Goal: Information Seeking & Learning: Learn about a topic

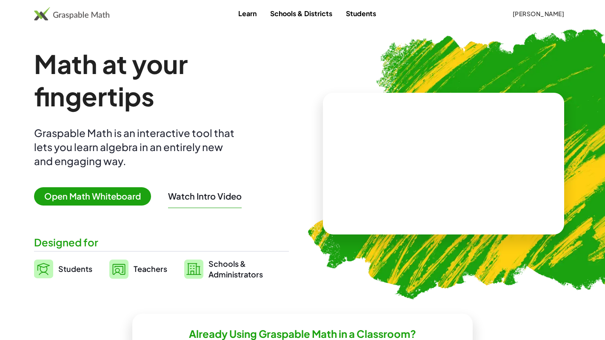
click at [97, 199] on span "Open Math Whiteboard" at bounding box center [92, 196] width 117 height 18
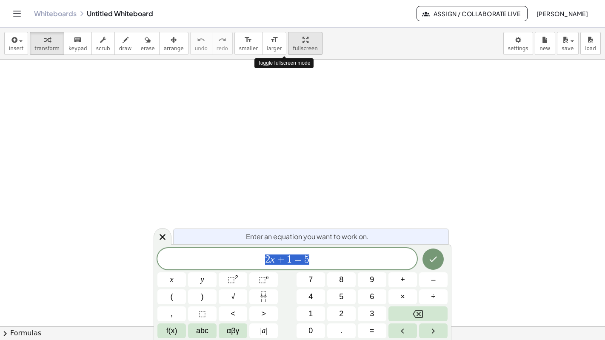
click at [303, 43] on icon "button" at bounding box center [306, 40] width 6 height 10
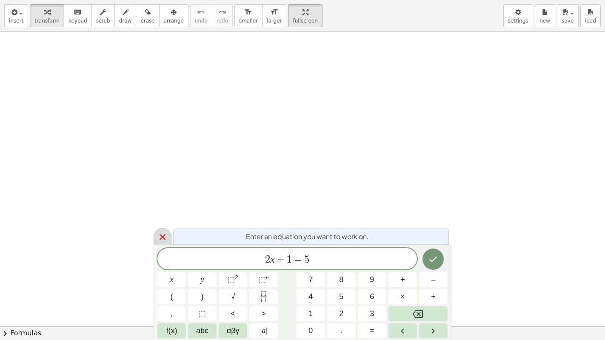
click at [163, 235] on icon at bounding box center [162, 237] width 10 height 10
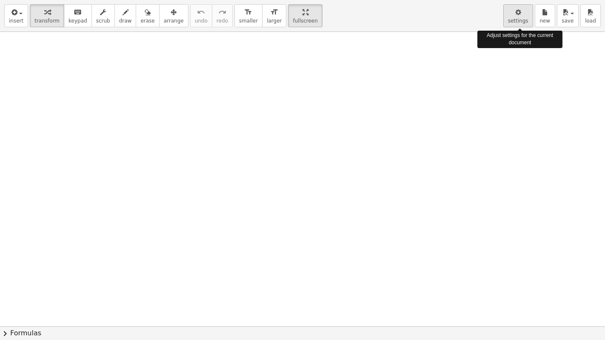
click at [515, 19] on span "settings" at bounding box center [518, 21] width 20 height 6
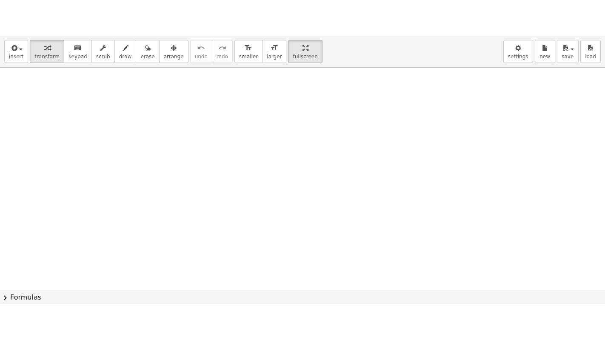
scroll to position [352, 0]
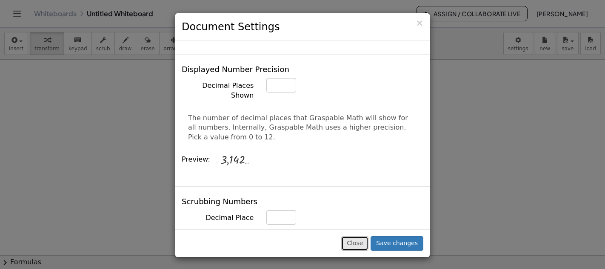
click at [358, 241] on button "Close" at bounding box center [354, 243] width 27 height 14
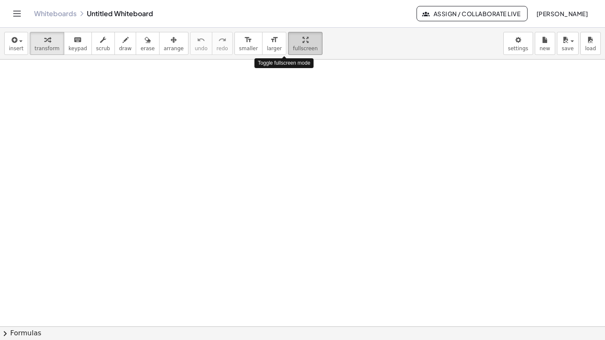
click at [297, 43] on button "fullscreen" at bounding box center [305, 43] width 34 height 23
click at [303, 43] on icon "button" at bounding box center [306, 40] width 6 height 10
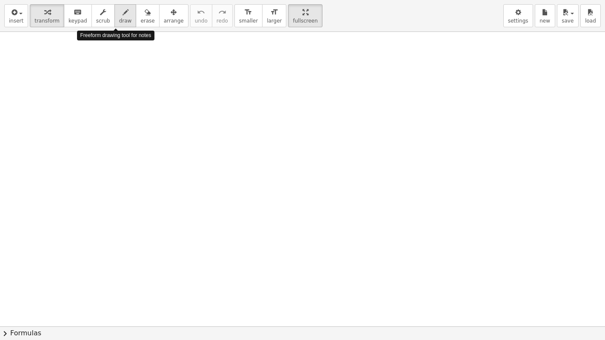
click at [119, 23] on span "draw" at bounding box center [125, 21] width 13 height 6
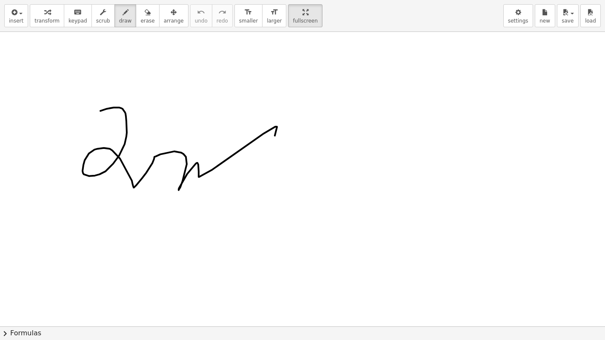
drag, startPoint x: 100, startPoint y: 111, endPoint x: 292, endPoint y: 121, distance: 191.3
click at [292, 121] on div at bounding box center [302, 326] width 605 height 589
drag, startPoint x: 323, startPoint y: 84, endPoint x: 218, endPoint y: 104, distance: 106.5
click at [218, 104] on div at bounding box center [302, 326] width 605 height 589
drag, startPoint x: 223, startPoint y: 96, endPoint x: 229, endPoint y: 107, distance: 13.1
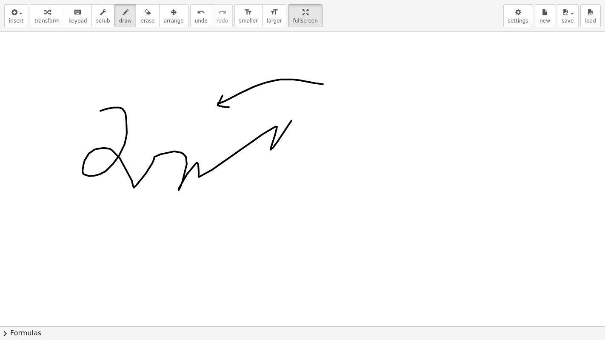
click at [229, 107] on div at bounding box center [302, 326] width 605 height 589
click at [119, 20] on span "draw" at bounding box center [125, 21] width 13 height 6
click at [114, 29] on div "insert select one: Math Expression Function Text Youtube Video Graphing Geometr…" at bounding box center [302, 16] width 605 height 32
click at [119, 22] on span "draw" at bounding box center [125, 21] width 13 height 6
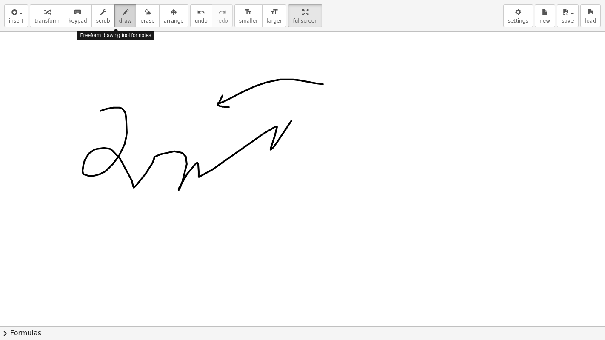
click at [119, 22] on span "draw" at bounding box center [125, 21] width 13 height 6
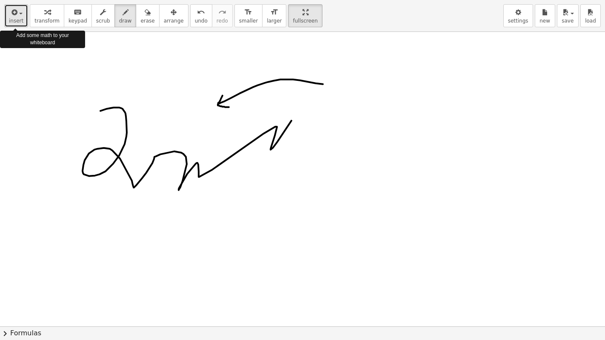
click at [14, 16] on icon "button" at bounding box center [14, 12] width 8 height 10
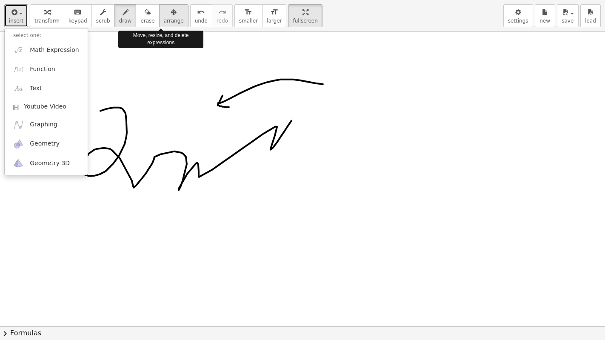
click at [164, 14] on div "button" at bounding box center [174, 12] width 20 height 10
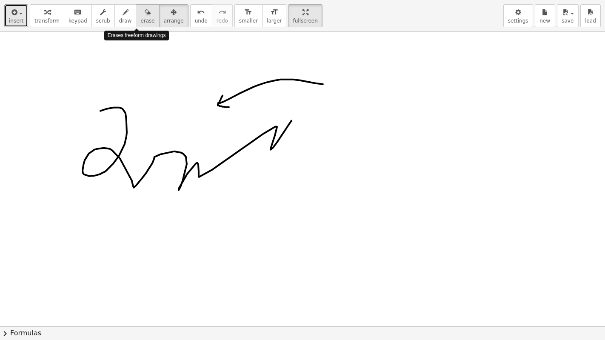
click at [137, 24] on button "erase" at bounding box center [147, 15] width 23 height 23
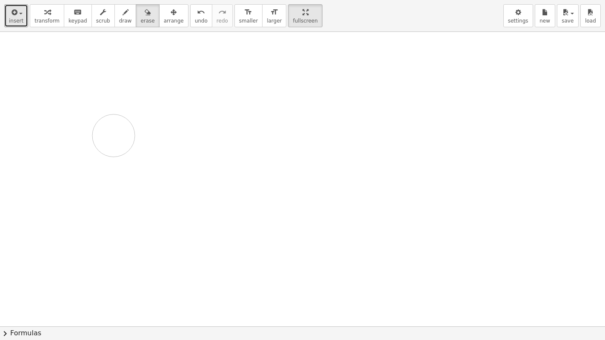
drag, startPoint x: 220, startPoint y: 99, endPoint x: 165, endPoint y: 106, distance: 56.1
click at [165, 106] on div at bounding box center [302, 326] width 605 height 589
click at [70, 22] on span "keypad" at bounding box center [78, 21] width 19 height 6
click at [100, 61] on div at bounding box center [302, 326] width 605 height 589
drag, startPoint x: 100, startPoint y: 110, endPoint x: 200, endPoint y: 180, distance: 121.7
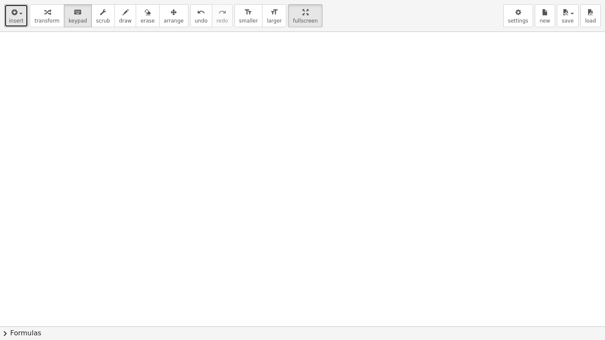
click at [200, 180] on div at bounding box center [302, 326] width 605 height 589
click at [182, 226] on div at bounding box center [302, 326] width 605 height 589
click at [116, 284] on div at bounding box center [302, 326] width 605 height 589
drag, startPoint x: 116, startPoint y: 284, endPoint x: 5, endPoint y: 331, distance: 120.2
click at [5, 331] on div "insert select one: Math Expression Function Text Youtube Video Graphing Geometr…" at bounding box center [302, 170] width 605 height 340
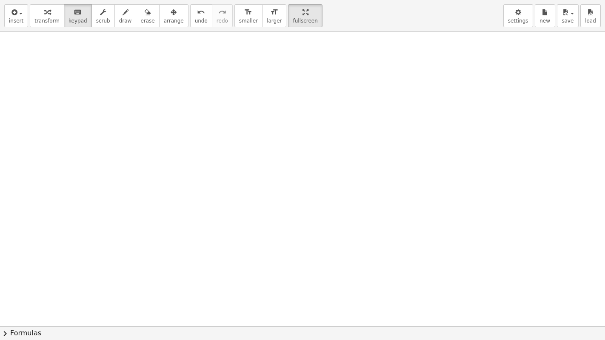
click at [5, 331] on span "chevron_right" at bounding box center [5, 334] width 10 height 10
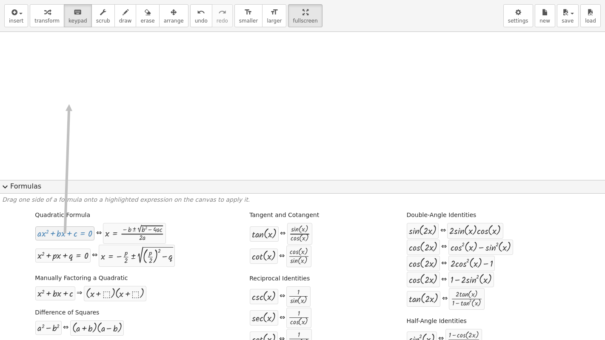
drag, startPoint x: 55, startPoint y: 236, endPoint x: 69, endPoint y: 103, distance: 133.1
drag, startPoint x: 122, startPoint y: 235, endPoint x: 89, endPoint y: 96, distance: 142.7
drag, startPoint x: 60, startPoint y: 255, endPoint x: 186, endPoint y: 102, distance: 198.3
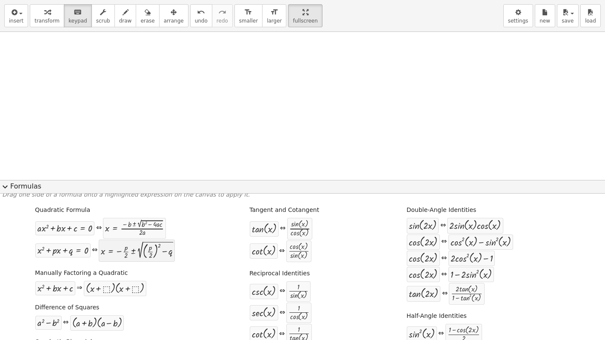
scroll to position [0, 0]
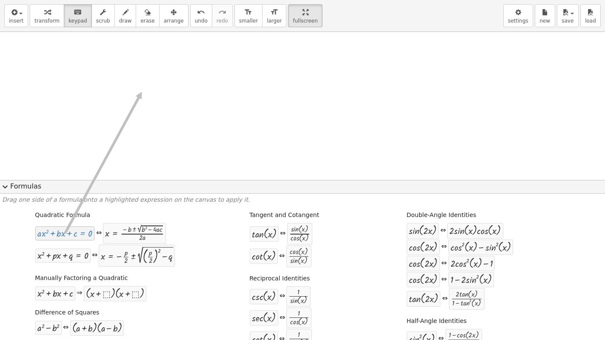
drag, startPoint x: 59, startPoint y: 235, endPoint x: 141, endPoint y: 92, distance: 164.9
click at [4, 188] on span "expand_more" at bounding box center [5, 187] width 10 height 10
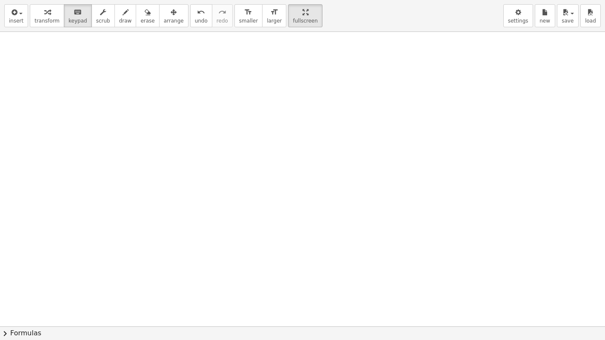
click at [49, 73] on div at bounding box center [302, 326] width 605 height 589
click at [74, 116] on div at bounding box center [302, 326] width 605 height 589
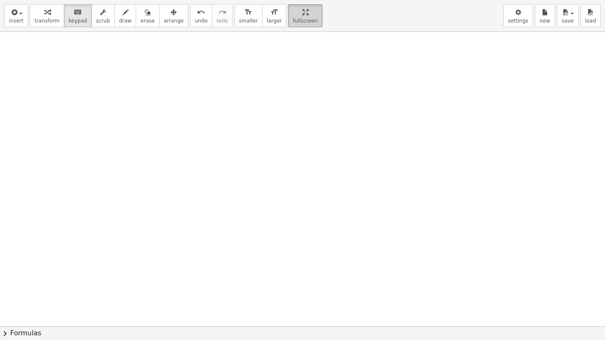
click at [293, 14] on div "button" at bounding box center [305, 12] width 25 height 10
click at [104, 129] on div at bounding box center [302, 326] width 605 height 589
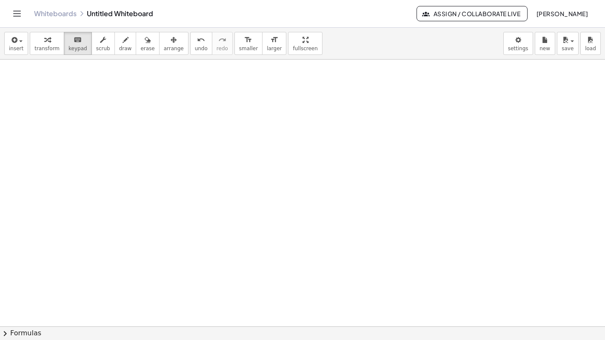
click at [73, 44] on button "keyboard keypad" at bounding box center [78, 43] width 28 height 23
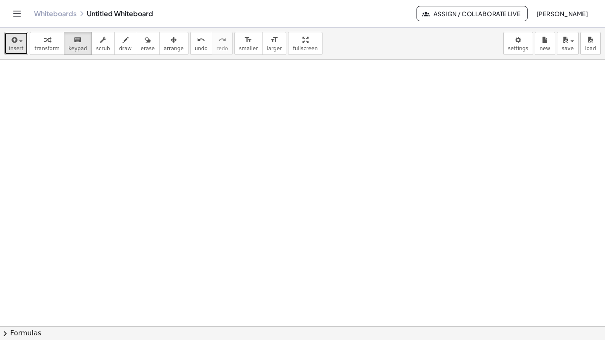
click at [22, 43] on button "insert" at bounding box center [16, 43] width 24 height 23
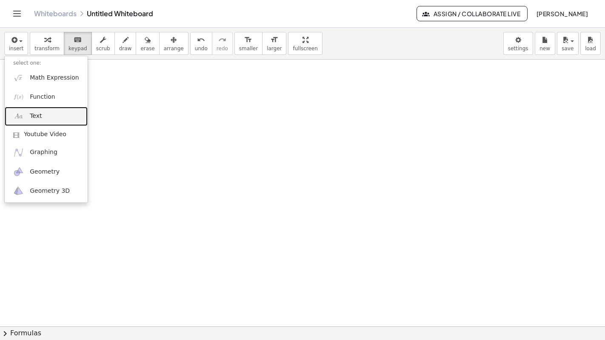
click at [27, 113] on link "Text" at bounding box center [46, 116] width 83 height 19
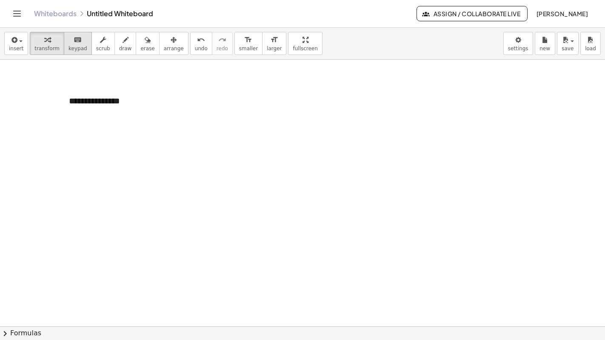
click at [77, 52] on button "keyboard keypad" at bounding box center [78, 43] width 28 height 23
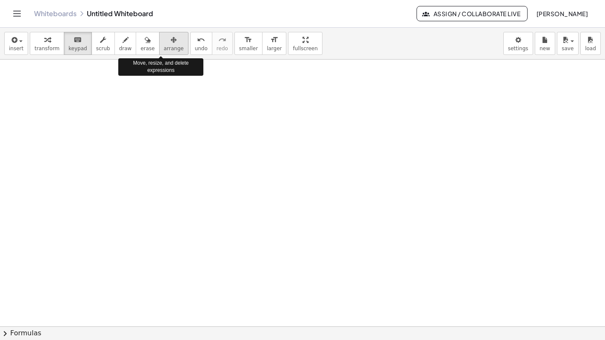
click at [171, 39] on icon "button" at bounding box center [174, 40] width 6 height 10
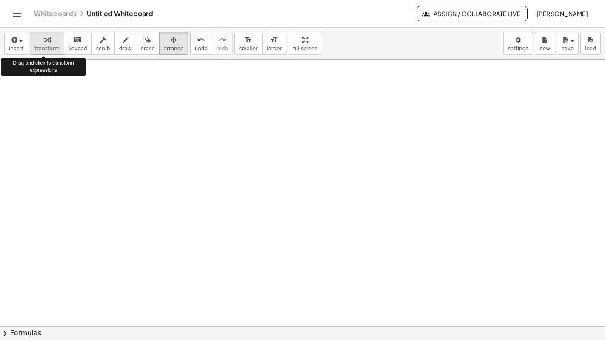
click at [40, 49] on span "transform" at bounding box center [46, 49] width 25 height 6
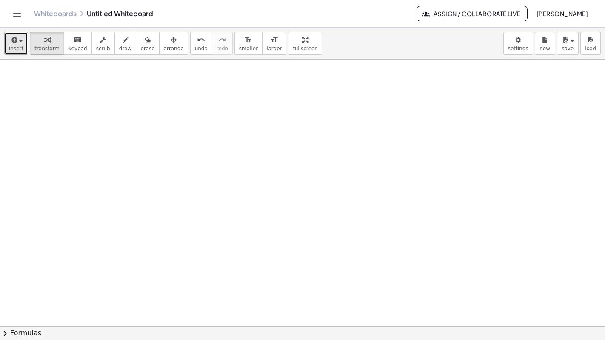
click at [21, 46] on button "insert" at bounding box center [16, 43] width 24 height 23
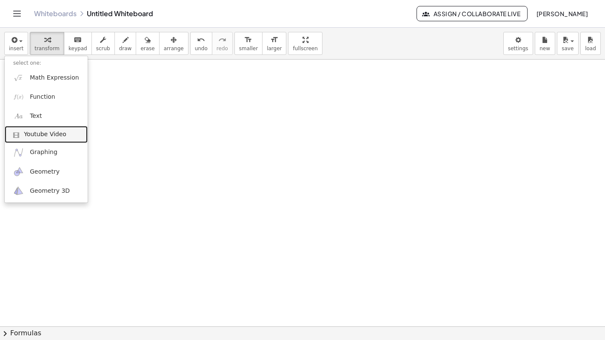
click at [31, 137] on span "Youtube Video" at bounding box center [45, 134] width 43 height 9
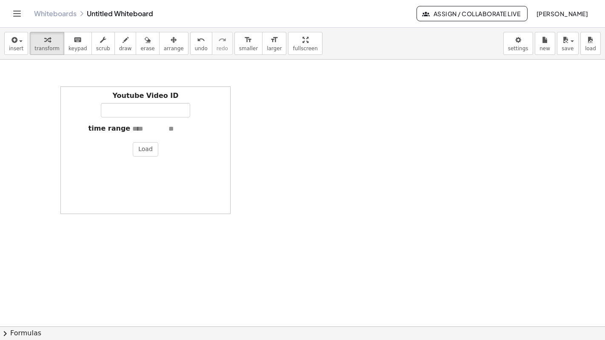
click at [85, 106] on div "Youtube Video ID" at bounding box center [145, 104] width 161 height 26
click at [171, 43] on icon "button" at bounding box center [174, 40] width 6 height 10
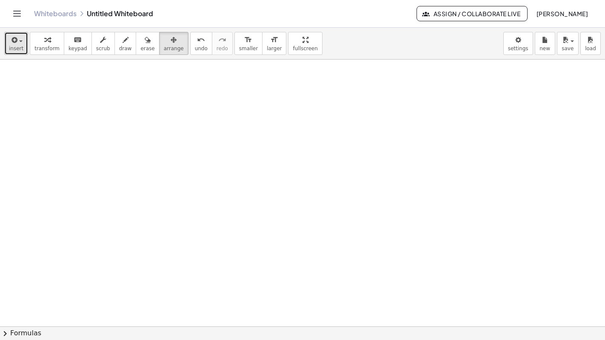
click at [21, 48] on span "insert" at bounding box center [16, 49] width 14 height 6
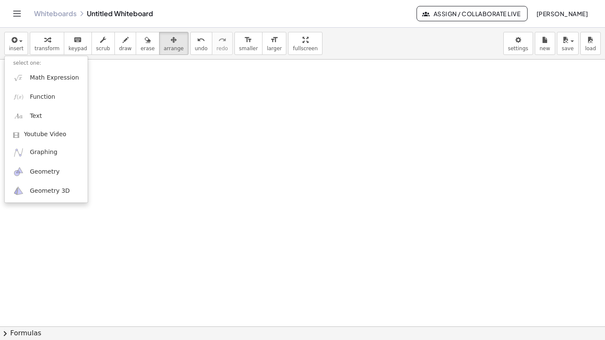
click at [15, 14] on icon "Toggle navigation" at bounding box center [17, 14] width 10 height 10
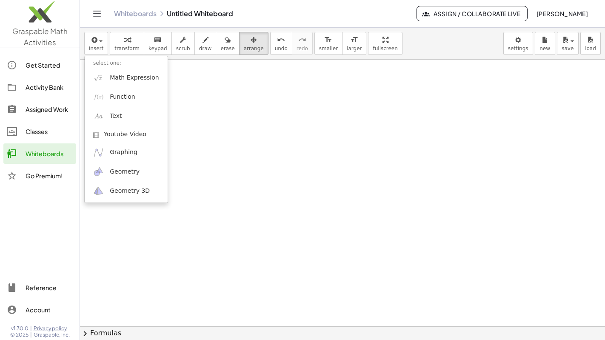
click at [97, 17] on icon "Toggle navigation" at bounding box center [97, 14] width 10 height 10
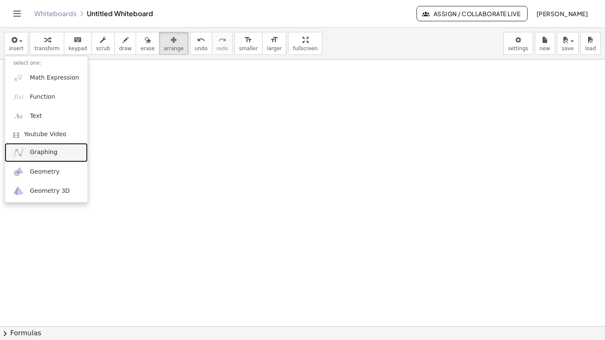
click at [34, 151] on span "Graphing" at bounding box center [44, 152] width 28 height 9
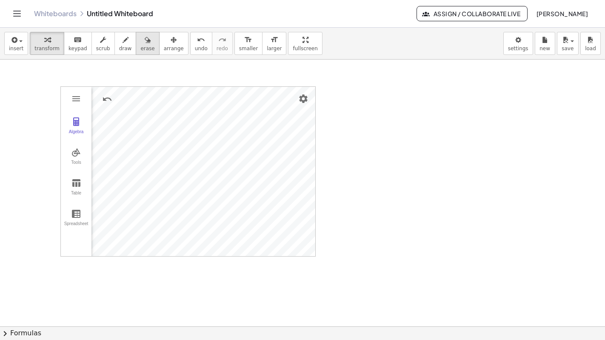
click at [144, 43] on button "erase" at bounding box center [147, 43] width 23 height 23
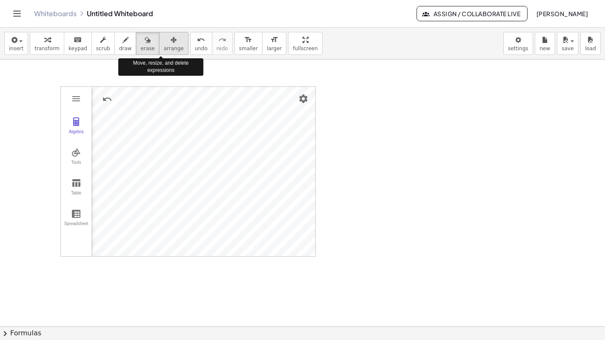
click at [164, 43] on div "button" at bounding box center [174, 39] width 20 height 10
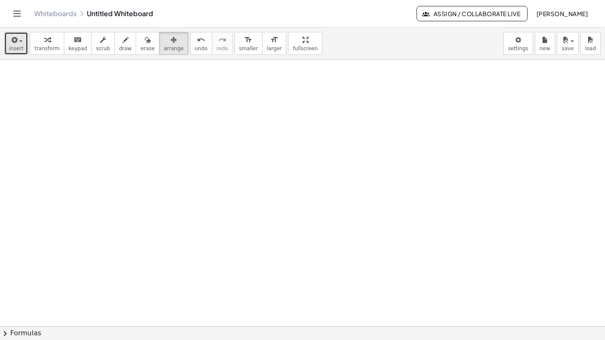
click at [23, 49] on button "insert" at bounding box center [16, 43] width 24 height 23
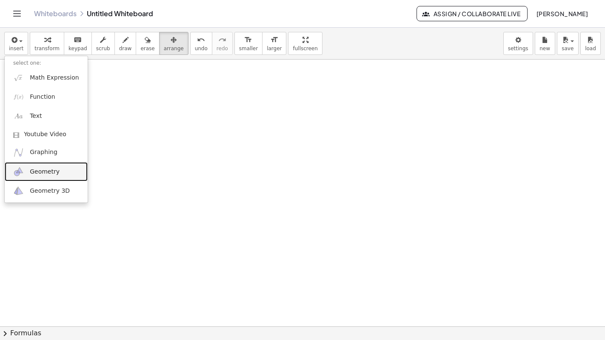
click at [23, 166] on img at bounding box center [18, 171] width 11 height 11
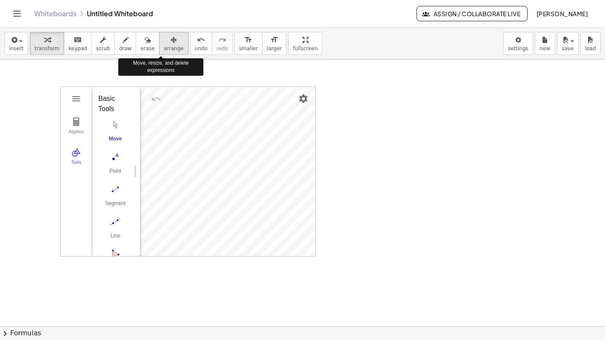
click at [171, 45] on icon "button" at bounding box center [174, 40] width 6 height 10
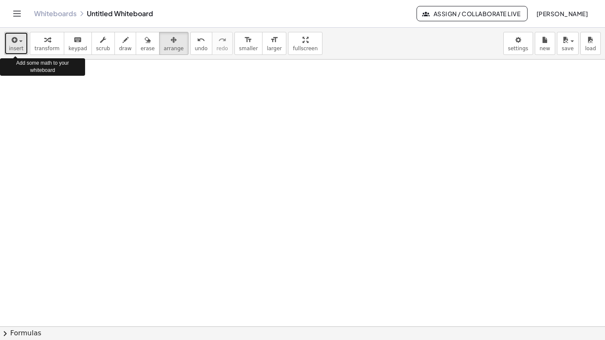
click at [17, 43] on icon "button" at bounding box center [14, 40] width 8 height 10
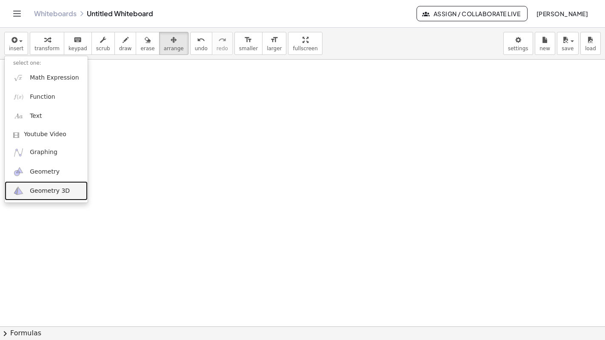
click at [37, 185] on link "Geometry 3D" at bounding box center [46, 190] width 83 height 19
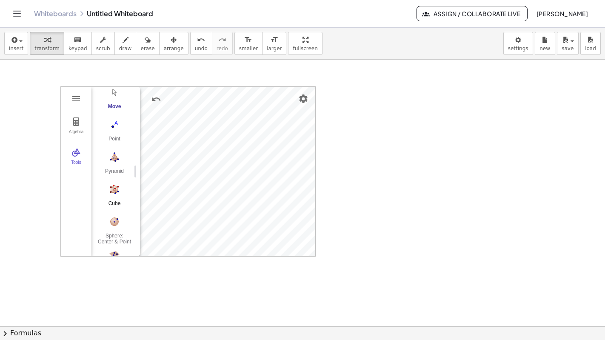
scroll to position [27, 1]
click at [169, 46] on span "arrange" at bounding box center [174, 49] width 20 height 6
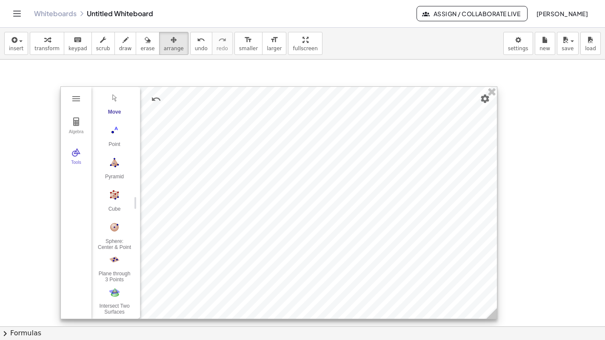
drag, startPoint x: 313, startPoint y: 252, endPoint x: 495, endPoint y: 315, distance: 192.2
click at [495, 315] on icon at bounding box center [491, 313] width 11 height 11
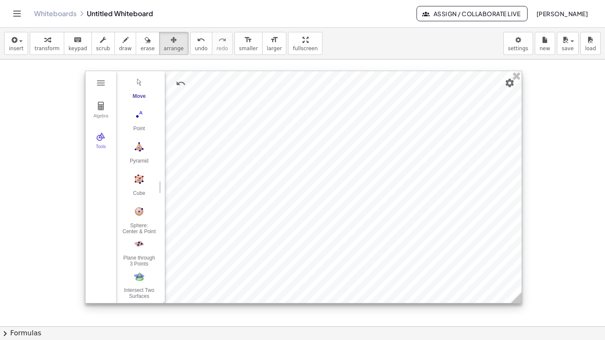
drag, startPoint x: 363, startPoint y: 145, endPoint x: 412, endPoint y: 122, distance: 54.7
click at [412, 122] on div at bounding box center [304, 187] width 436 height 232
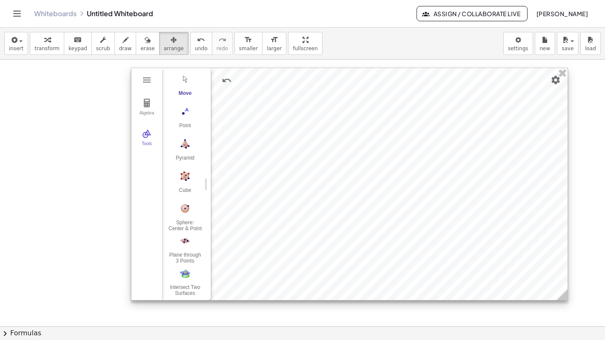
drag, startPoint x: 418, startPoint y: 113, endPoint x: 229, endPoint y: 206, distance: 210.3
click at [433, 114] on div at bounding box center [350, 184] width 436 height 232
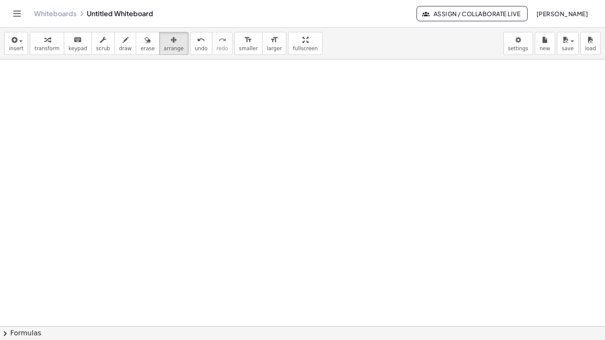
click at [18, 19] on button "Toggle navigation" at bounding box center [17, 14] width 14 height 14
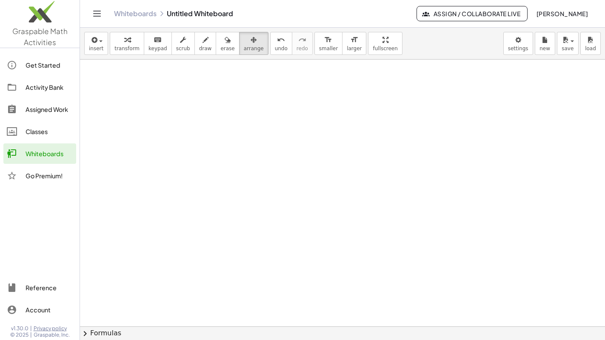
click at [31, 125] on link "Classes" at bounding box center [39, 131] width 73 height 20
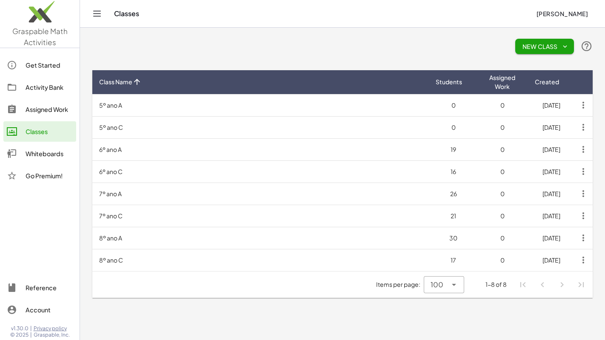
click at [33, 110] on div "Assigned Work" at bounding box center [49, 109] width 47 height 10
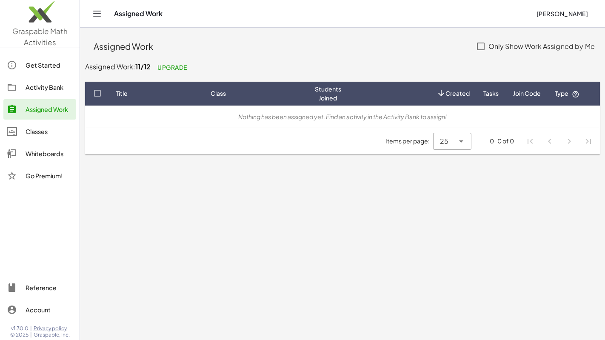
click at [29, 157] on div "Whiteboards" at bounding box center [49, 154] width 47 height 10
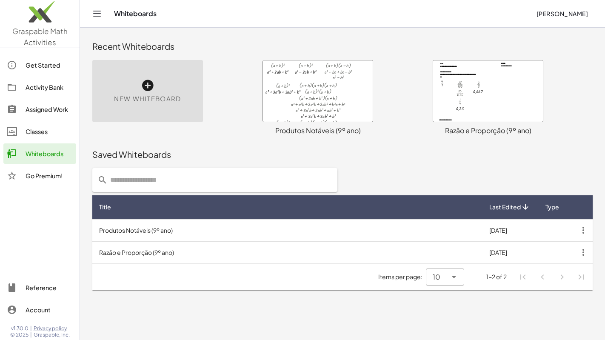
click at [321, 100] on div at bounding box center [318, 90] width 110 height 61
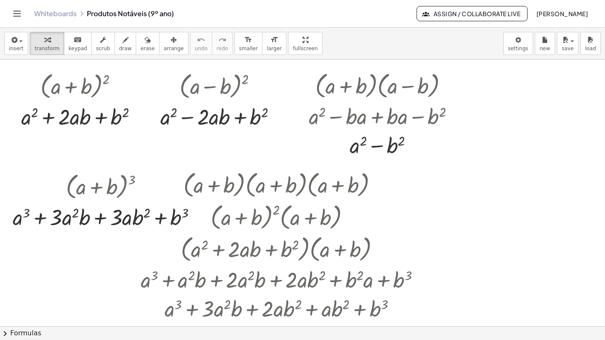
click at [12, 17] on icon "Toggle navigation" at bounding box center [17, 14] width 10 height 10
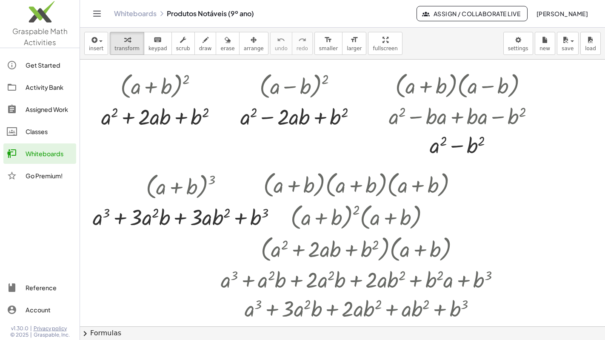
click at [37, 134] on div "Classes" at bounding box center [49, 131] width 47 height 10
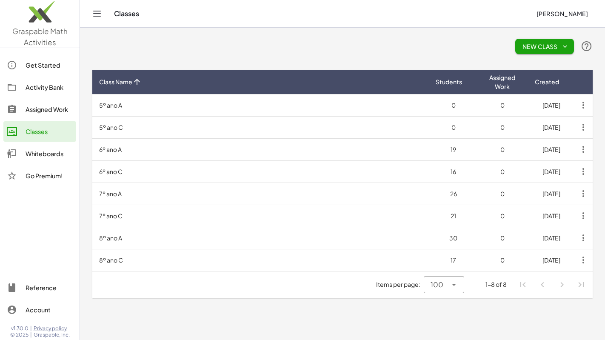
click at [32, 147] on link "Whiteboards" at bounding box center [39, 153] width 73 height 20
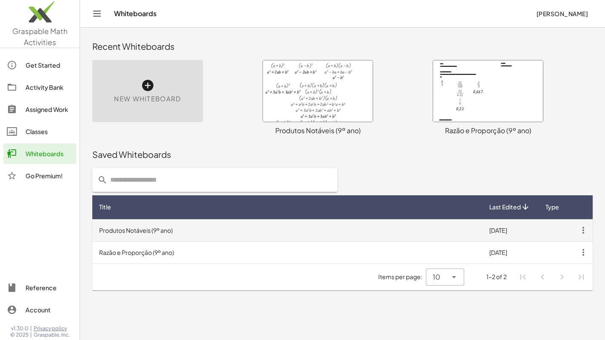
click at [582, 228] on icon "button" at bounding box center [583, 230] width 15 height 15
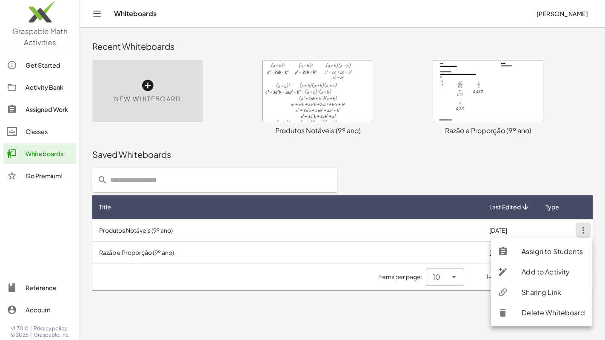
click at [529, 310] on div "Delete Whiteboard" at bounding box center [553, 313] width 63 height 10
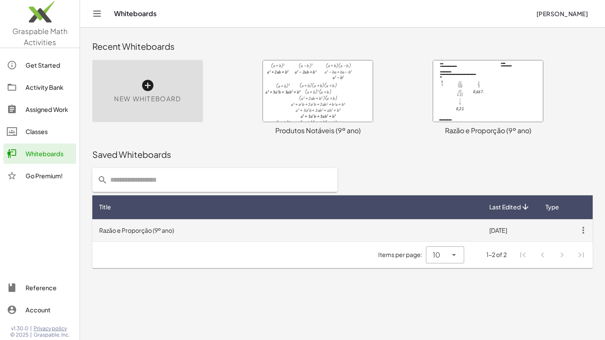
click at [582, 230] on icon "button" at bounding box center [583, 230] width 15 height 15
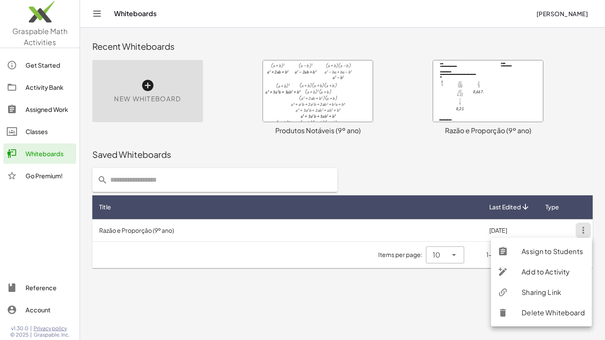
click at [527, 309] on div "Delete Whiteboard" at bounding box center [553, 313] width 63 height 10
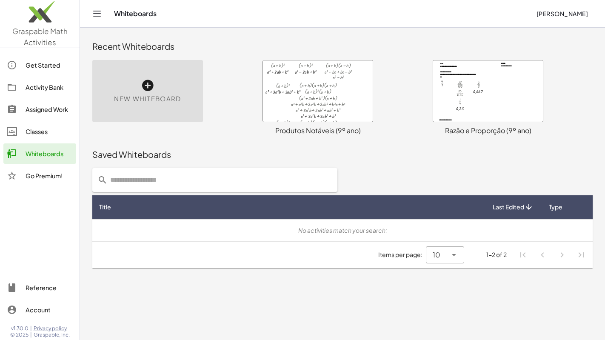
click at [31, 136] on div "Classes" at bounding box center [49, 131] width 47 height 10
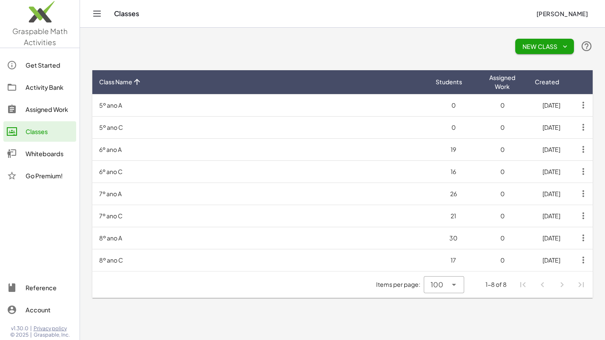
click at [29, 147] on link "Whiteboards" at bounding box center [39, 153] width 73 height 20
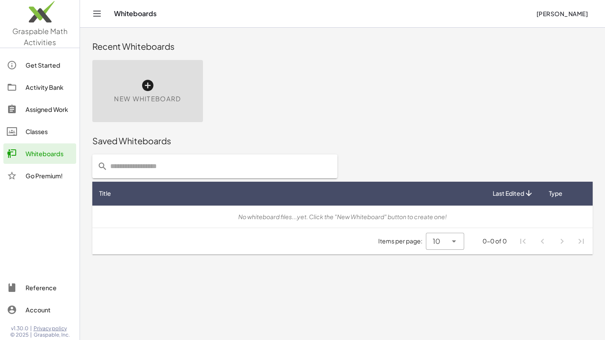
click at [150, 86] on icon at bounding box center [148, 86] width 14 height 14
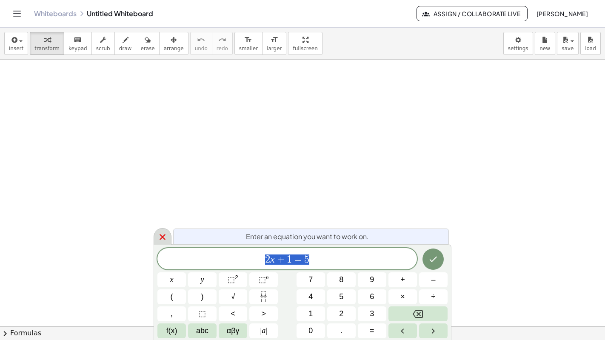
click at [160, 237] on icon at bounding box center [162, 237] width 10 height 10
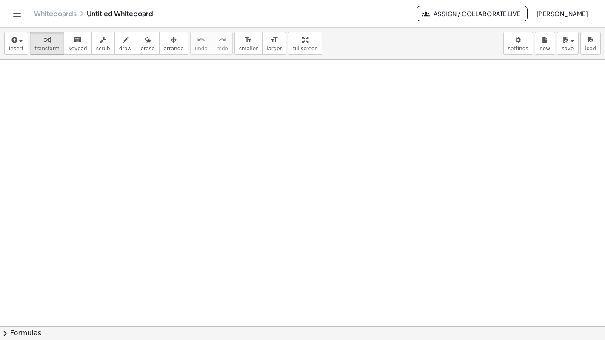
click at [13, 11] on icon "Toggle navigation" at bounding box center [17, 14] width 10 height 10
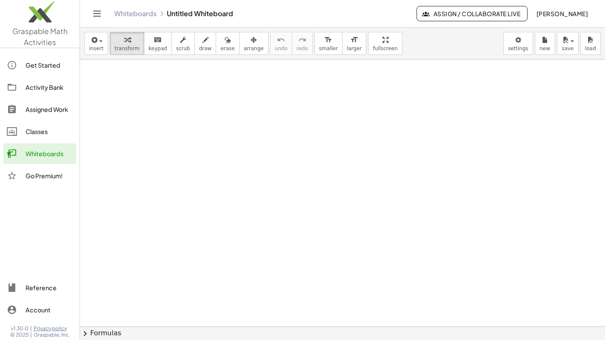
click at [45, 137] on link "Classes" at bounding box center [39, 131] width 73 height 20
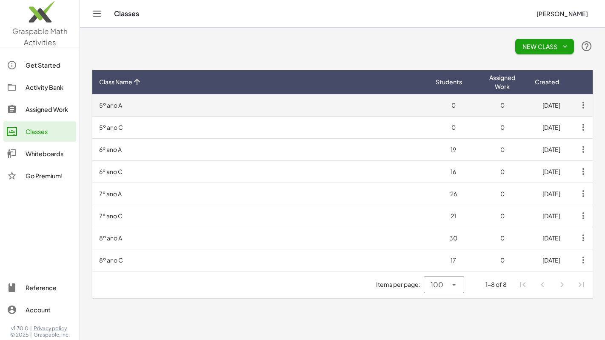
click at [185, 103] on td "5º ano A" at bounding box center [260, 105] width 337 height 22
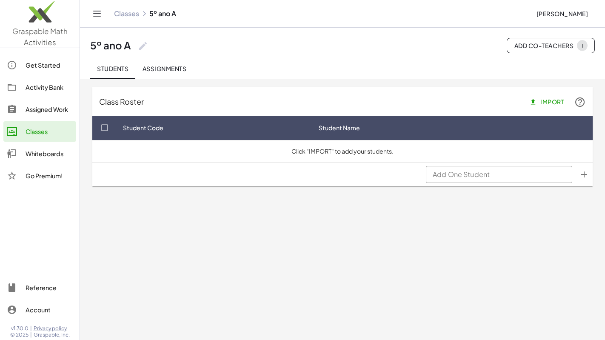
click at [35, 287] on div "Reference" at bounding box center [49, 288] width 47 height 10
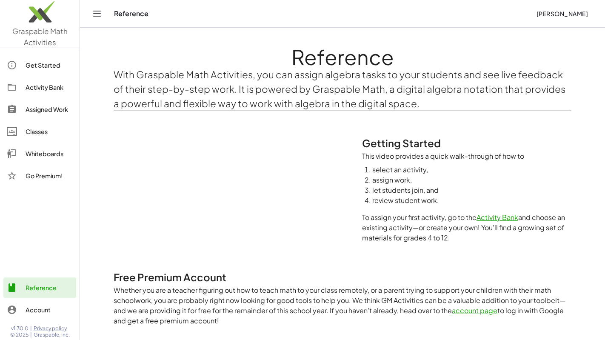
click at [36, 176] on div "Go Premium!" at bounding box center [49, 176] width 47 height 10
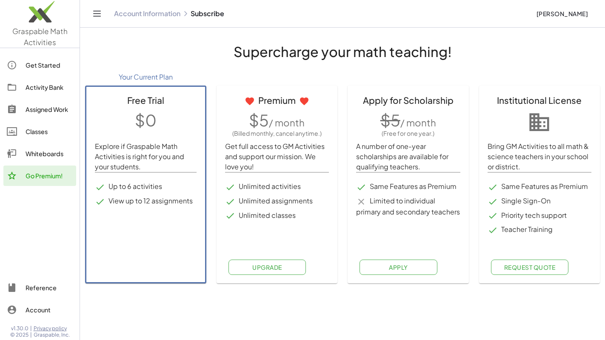
click at [33, 150] on div "Whiteboards" at bounding box center [49, 154] width 47 height 10
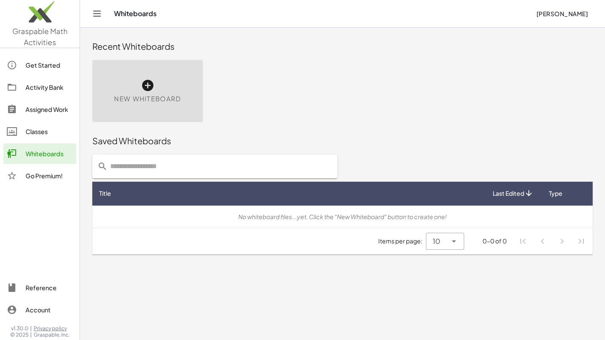
click at [34, 135] on div "Classes" at bounding box center [49, 131] width 47 height 10
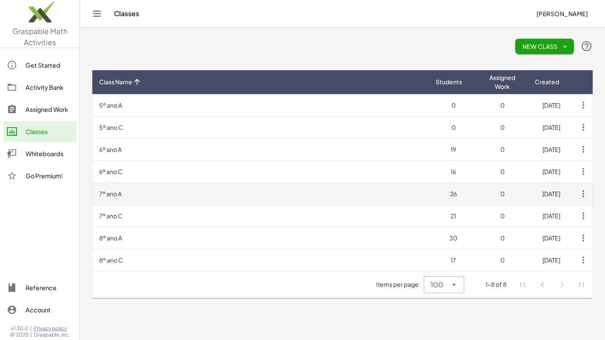
click at [121, 192] on td "7º ano A" at bounding box center [260, 194] width 337 height 22
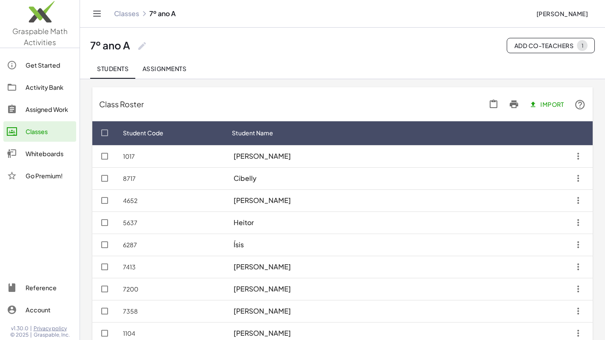
click at [167, 65] on span "Assignments" at bounding box center [164, 69] width 44 height 8
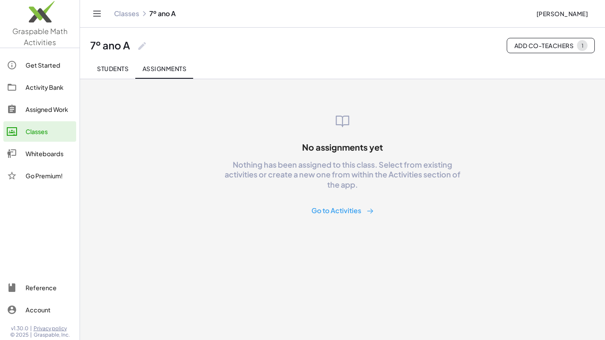
click at [98, 68] on span "Students" at bounding box center [112, 69] width 31 height 8
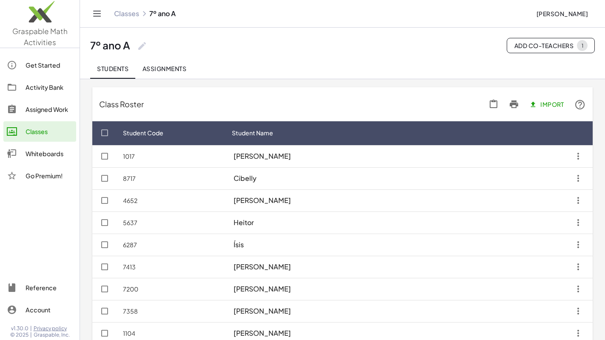
click at [36, 150] on div "Whiteboards" at bounding box center [49, 154] width 47 height 10
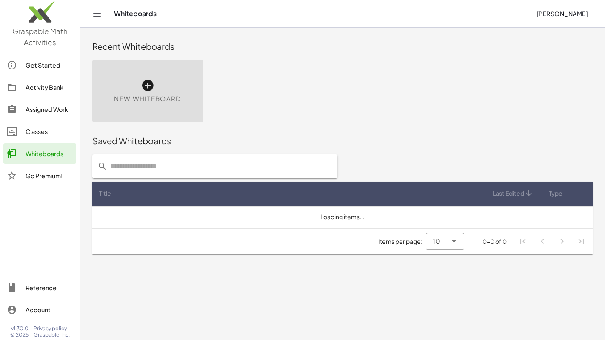
click at [39, 132] on div "Classes" at bounding box center [49, 131] width 47 height 10
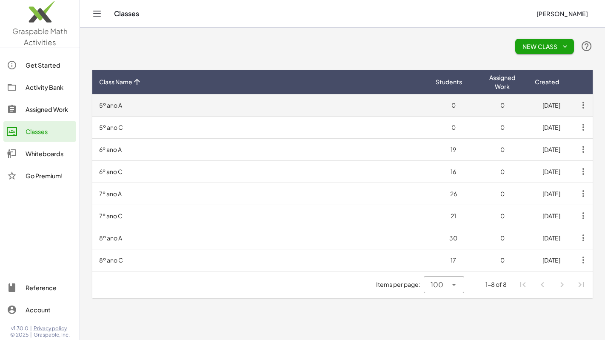
click at [163, 109] on td "5º ano A" at bounding box center [260, 105] width 337 height 22
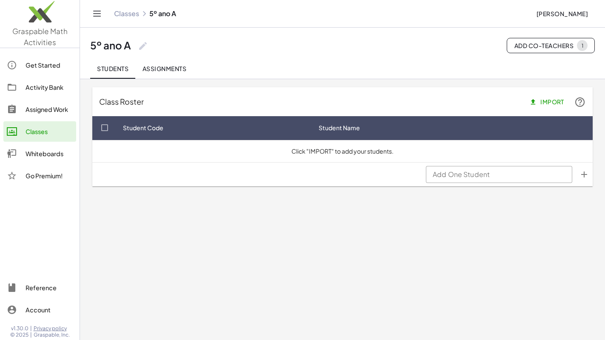
click at [40, 130] on div "Classes" at bounding box center [49, 131] width 47 height 10
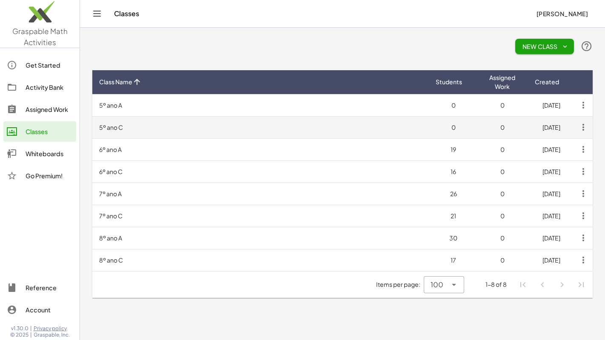
click at [156, 128] on td "5º ano C" at bounding box center [260, 127] width 337 height 22
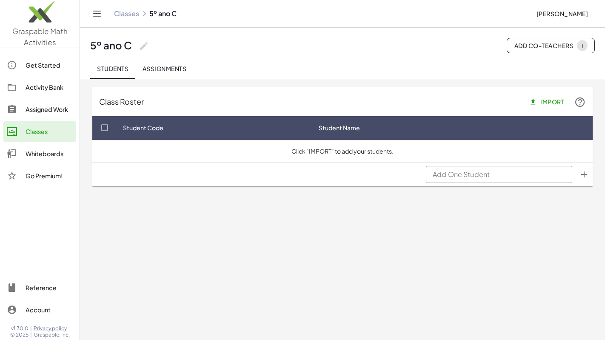
click at [38, 137] on link "Classes" at bounding box center [39, 131] width 73 height 20
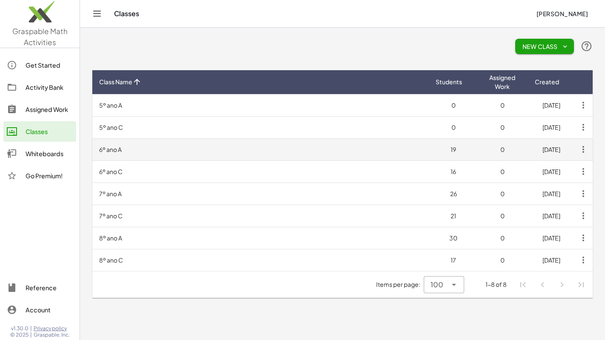
click at [150, 146] on td "6º ano A" at bounding box center [260, 149] width 337 height 22
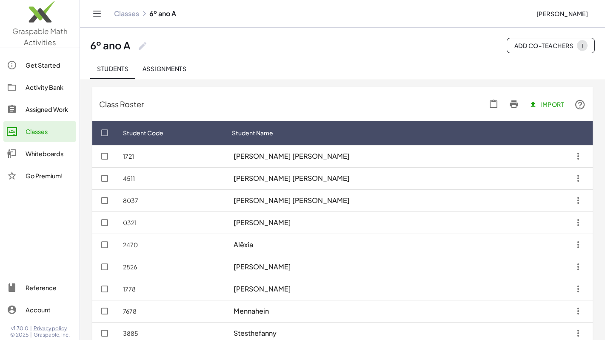
click at [26, 131] on div "Classes" at bounding box center [49, 131] width 47 height 10
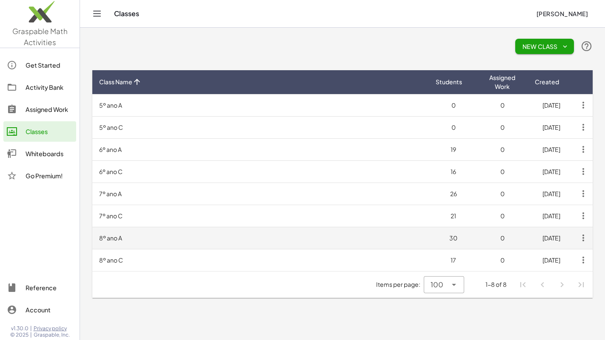
click at [185, 241] on td "8º ano A" at bounding box center [260, 238] width 337 height 22
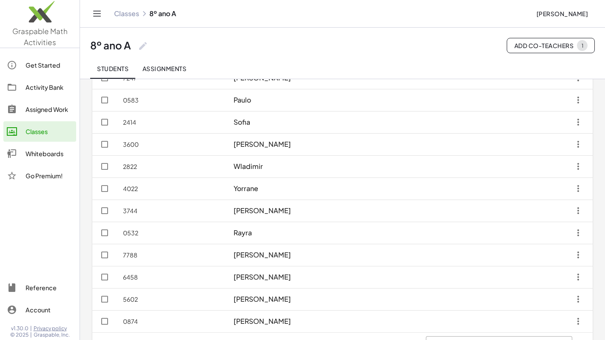
scroll to position [498, 0]
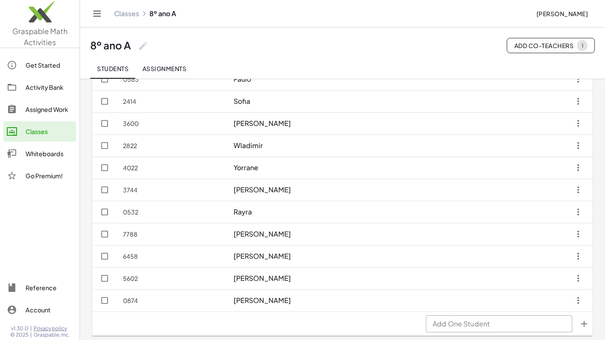
click at [38, 131] on div "Classes" at bounding box center [49, 131] width 47 height 10
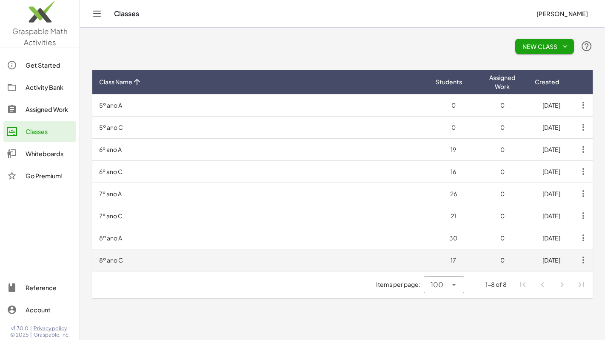
click at [237, 261] on td "8º ano C" at bounding box center [260, 260] width 337 height 22
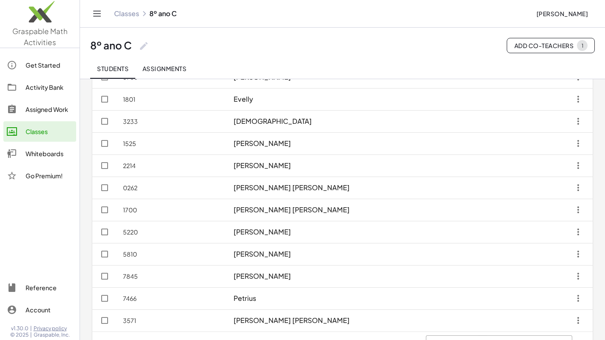
scroll to position [210, 0]
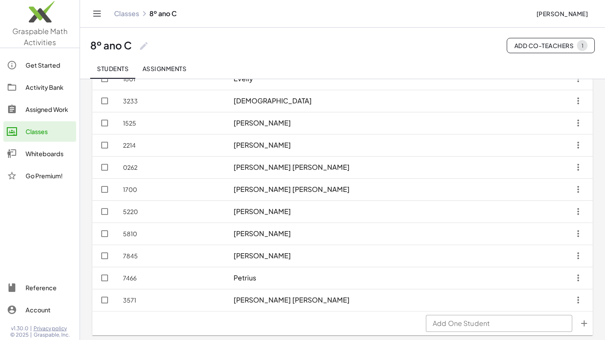
click at [47, 113] on div "Assigned Work" at bounding box center [49, 109] width 47 height 10
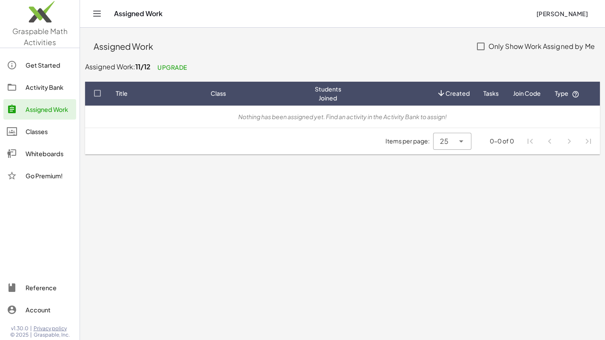
click at [47, 91] on div "Activity Bank" at bounding box center [49, 87] width 47 height 10
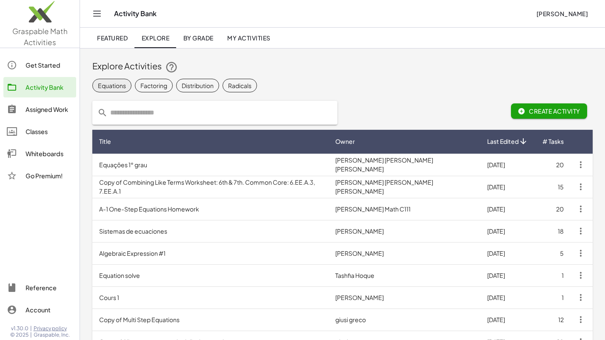
click at [120, 87] on div "Equations" at bounding box center [112, 85] width 28 height 9
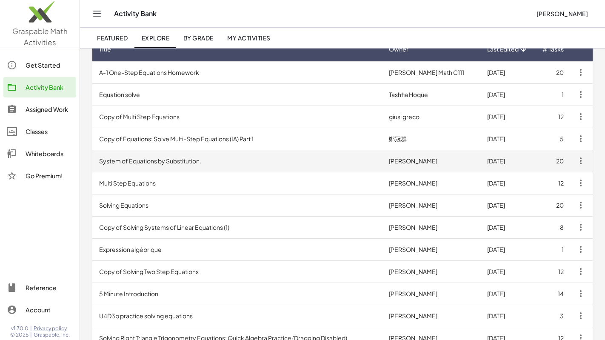
scroll to position [120, 0]
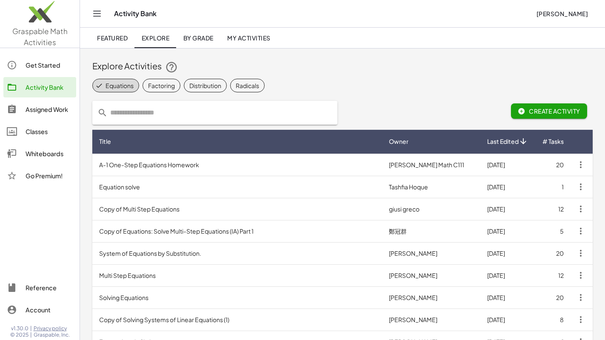
click at [100, 113] on icon "prepended action" at bounding box center [102, 113] width 10 height 10
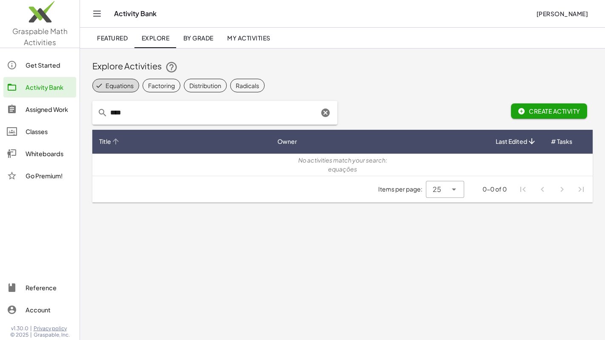
type input "****"
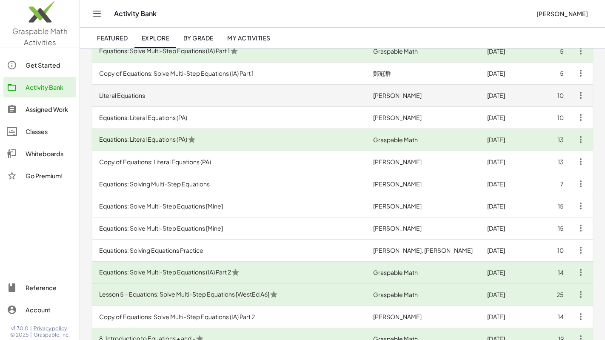
scroll to position [160, 0]
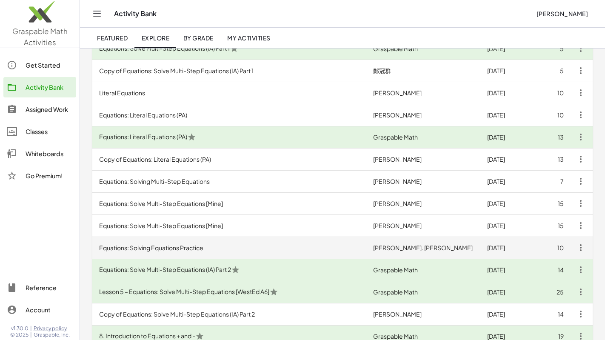
click at [175, 247] on td "Equations: Solving Equations Practice" at bounding box center [229, 248] width 274 height 22
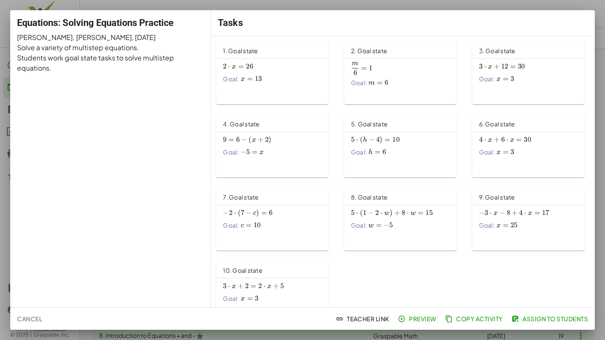
click at [263, 74] on div "2 ⋅ x = 26 2\cdot x=26 2 ⋅ x = 26 Goal: x = 13 x=13 x = 13" at bounding box center [272, 71] width 99 height 23
click at [31, 320] on span "Cancel" at bounding box center [29, 319] width 25 height 8
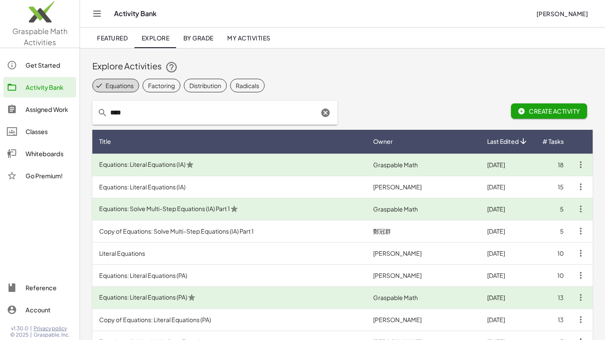
scroll to position [160, 0]
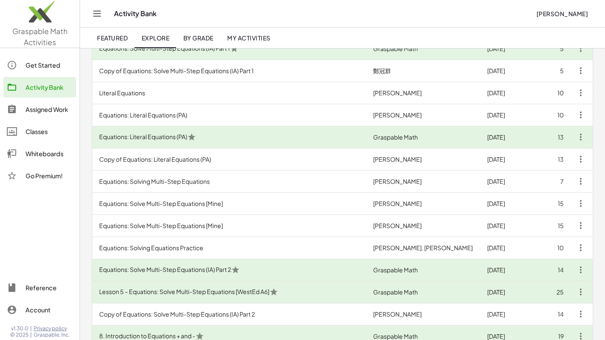
click at [31, 131] on div "Classes" at bounding box center [49, 131] width 47 height 10
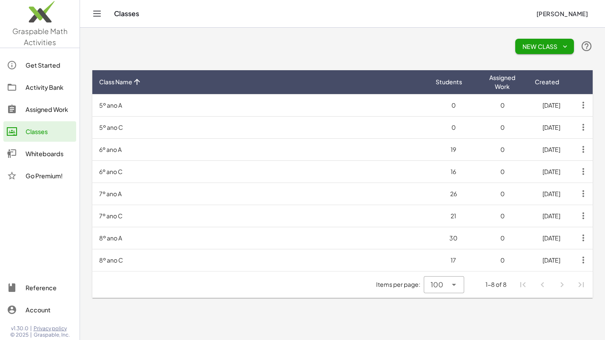
click at [32, 153] on div "Whiteboards" at bounding box center [49, 154] width 47 height 10
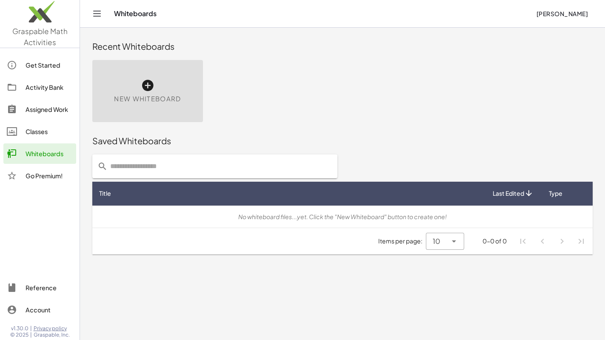
click at [44, 128] on div "Classes" at bounding box center [49, 131] width 47 height 10
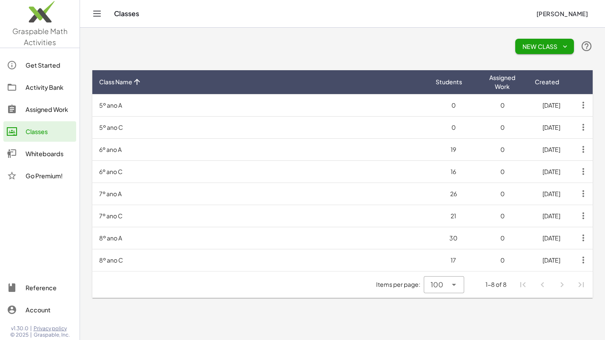
click at [38, 62] on div "Get Started" at bounding box center [49, 65] width 47 height 10
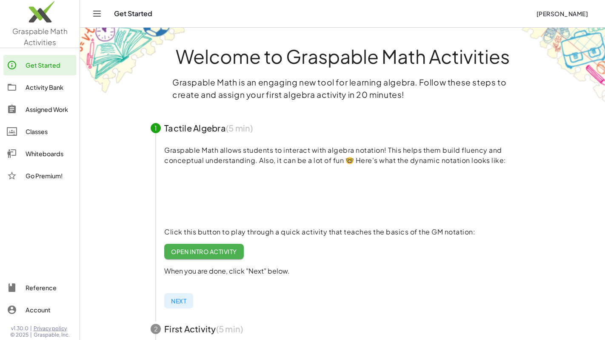
click at [37, 85] on div "Activity Bank" at bounding box center [49, 87] width 47 height 10
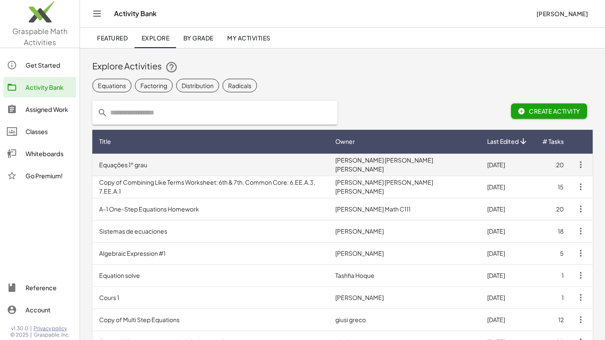
click at [157, 162] on td "Equações 1° grau" at bounding box center [210, 165] width 236 height 22
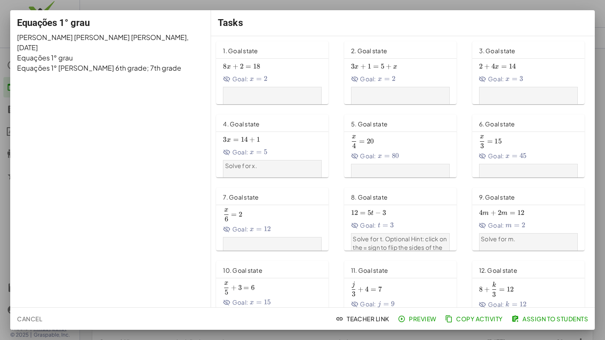
click at [36, 319] on span "Cancel" at bounding box center [29, 319] width 25 height 8
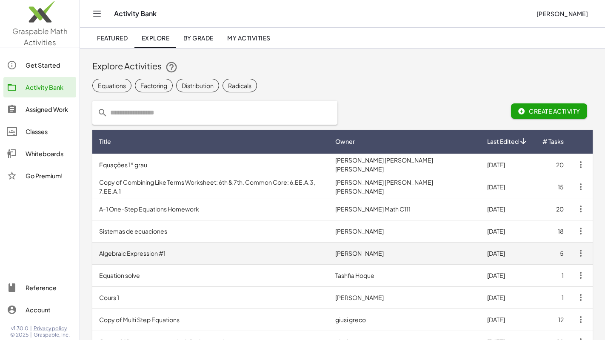
scroll to position [7, 0]
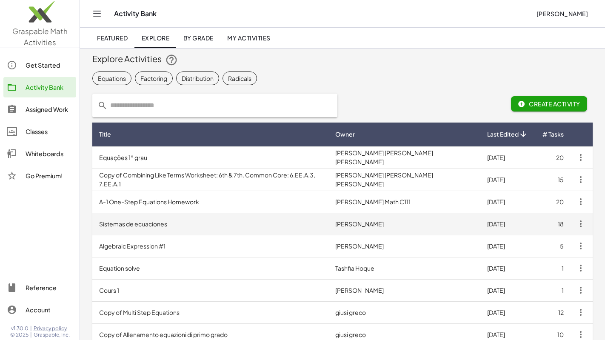
click at [180, 228] on td "Sistemas de ecuaciones" at bounding box center [210, 224] width 236 height 22
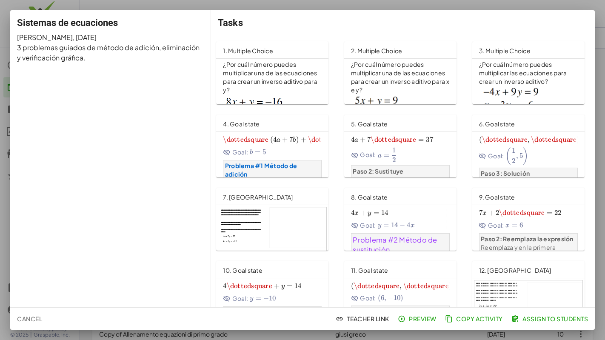
click at [278, 84] on p "¿Por cuál número puedes multiplicar una de las ecuaciones para crear un inverso…" at bounding box center [272, 77] width 99 height 34
click at [283, 235] on div at bounding box center [272, 237] width 108 height 61
click at [275, 148] on div "Goal: b = 5 b=5 b = 5" at bounding box center [272, 152] width 99 height 9
click at [32, 321] on span "Cancel" at bounding box center [29, 319] width 25 height 8
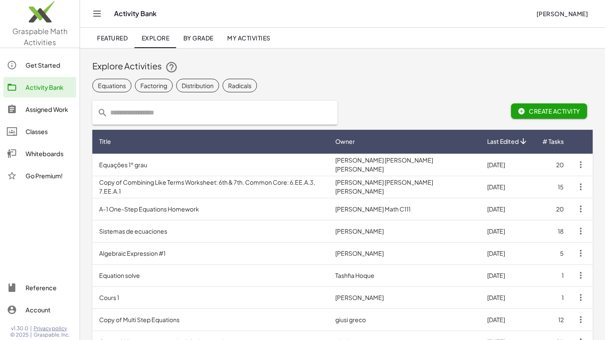
scroll to position [7, 0]
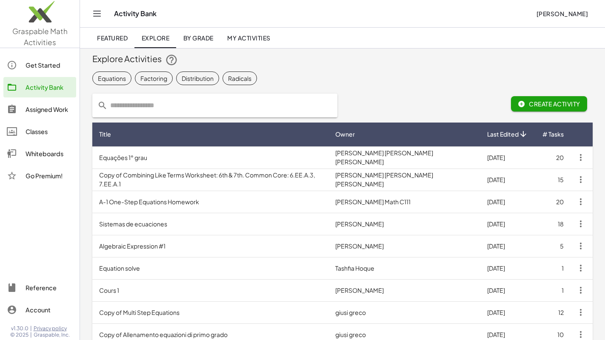
click at [44, 150] on div "Whiteboards" at bounding box center [49, 154] width 47 height 10
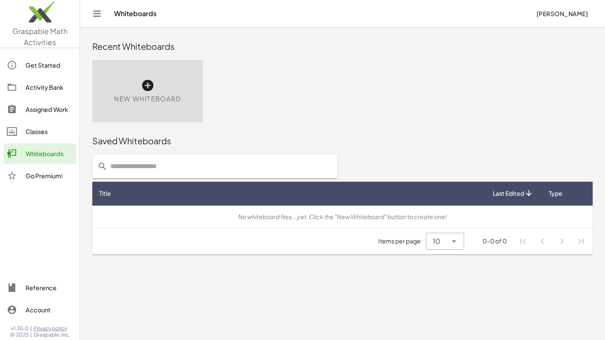
click at [149, 77] on div "New Whiteboard" at bounding box center [147, 91] width 111 height 62
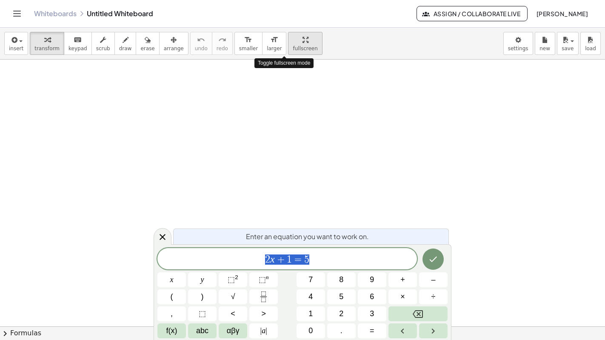
click at [293, 49] on span "fullscreen" at bounding box center [305, 49] width 25 height 6
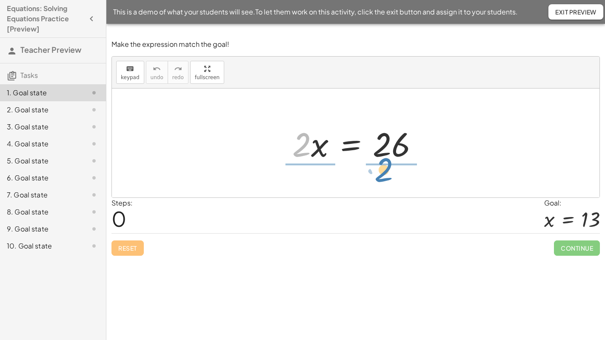
drag, startPoint x: 305, startPoint y: 144, endPoint x: 388, endPoint y: 170, distance: 86.4
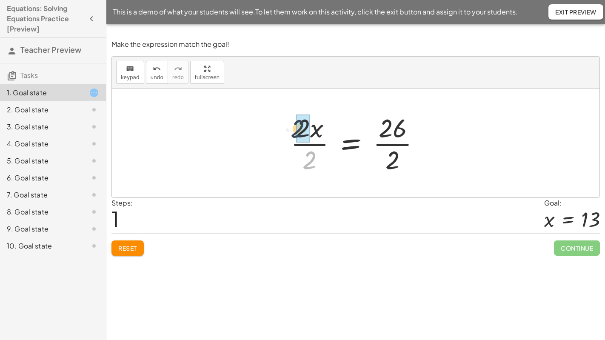
drag, startPoint x: 312, startPoint y: 160, endPoint x: 300, endPoint y: 128, distance: 34.1
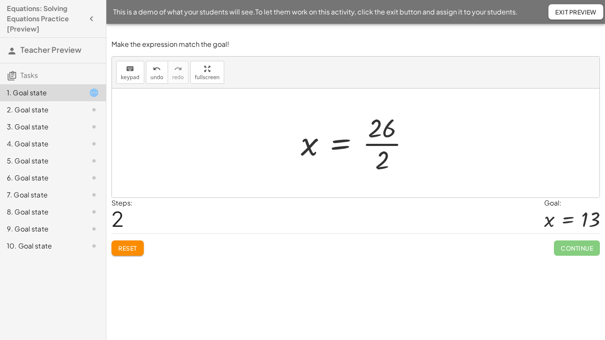
click at [383, 141] on div at bounding box center [359, 143] width 124 height 66
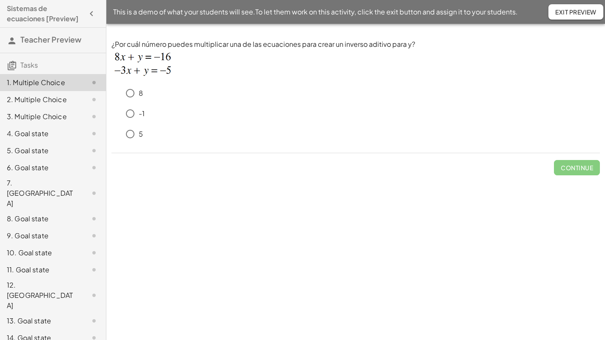
click at [571, 15] on span "Exit Preview" at bounding box center [575, 12] width 41 height 8
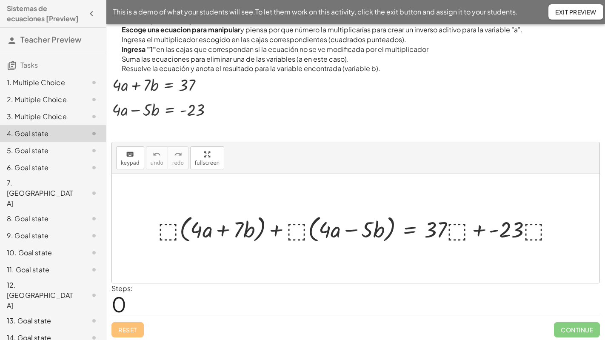
scroll to position [16, 0]
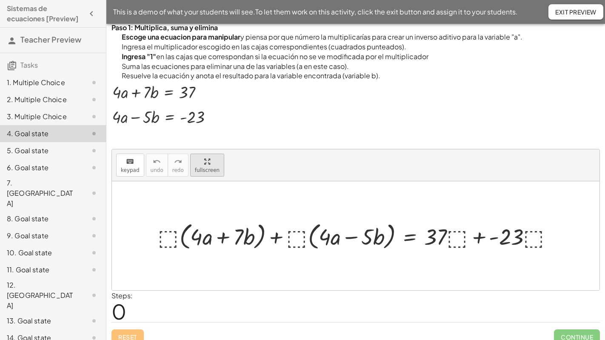
click at [0, 0] on div "Problema #1 Método de adición Paso 1: Multiplica, suma y elimina Escoge una ecu…" at bounding box center [0, 0] width 0 height 0
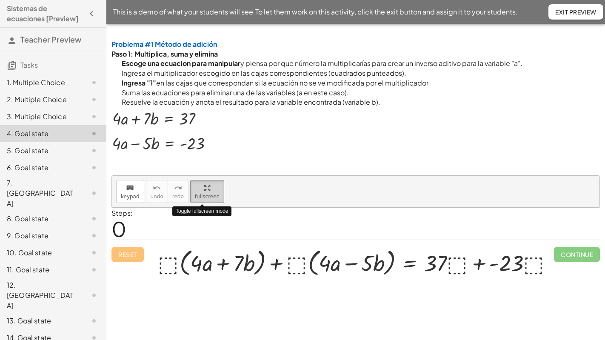
scroll to position [0, 0]
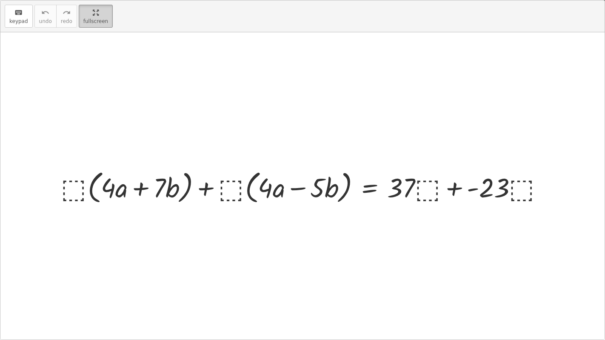
click at [87, 27] on button "fullscreen" at bounding box center [96, 16] width 34 height 23
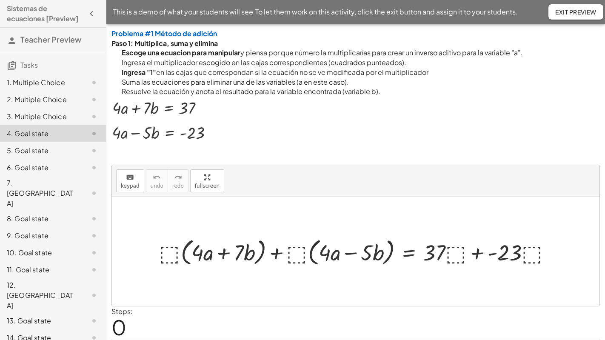
click at [174, 255] on div at bounding box center [359, 251] width 408 height 33
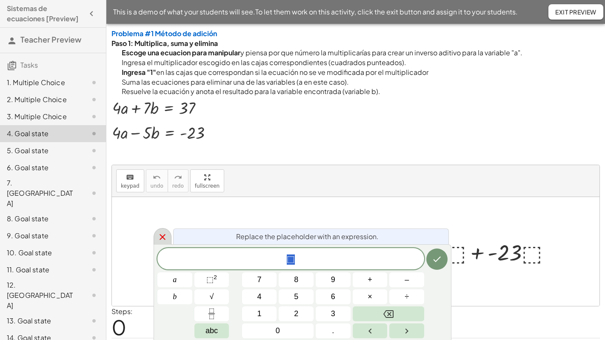
click at [160, 238] on icon at bounding box center [162, 237] width 10 height 10
